Goal: Register for event/course

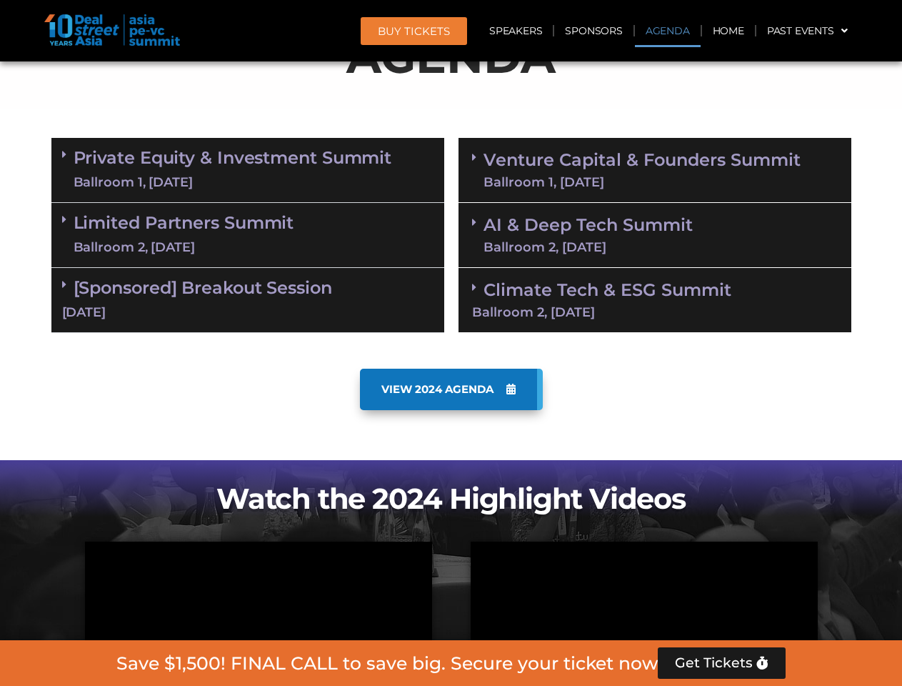
scroll to position [809, 0]
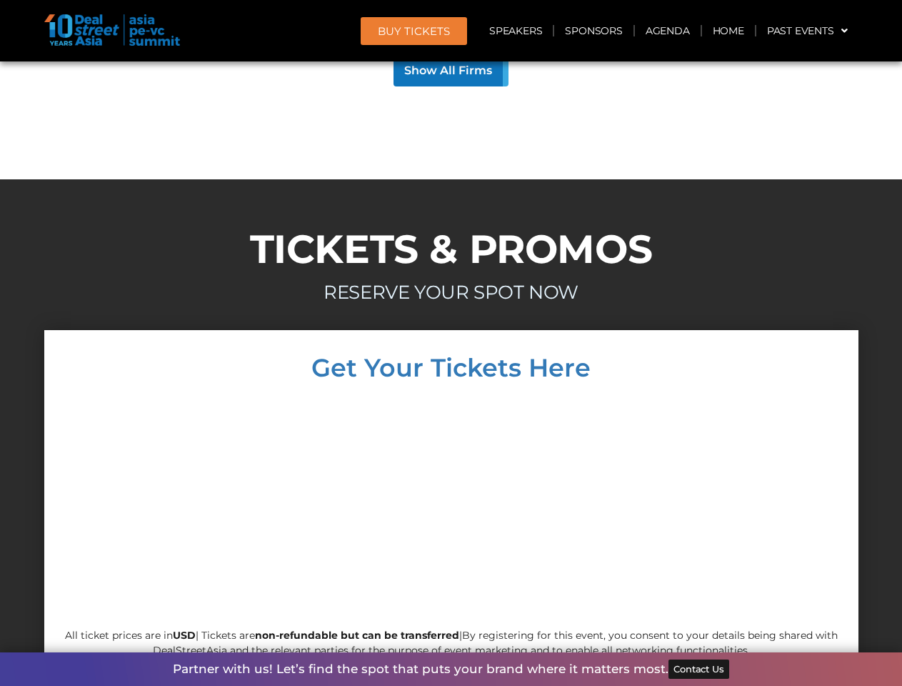
scroll to position [12457, 0]
